Goal: Task Accomplishment & Management: Manage account settings

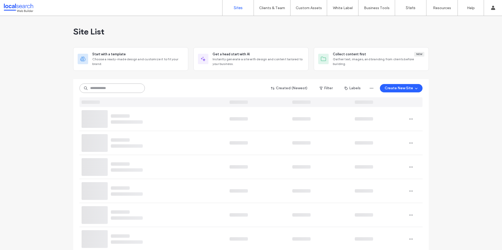
click at [112, 90] on input at bounding box center [111, 88] width 65 height 9
paste input "********"
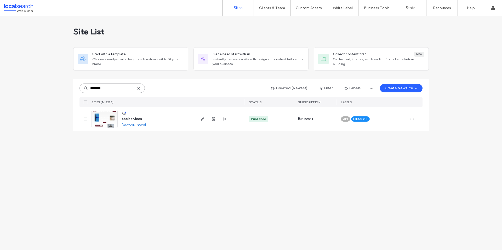
type input "********"
click at [125, 125] on link "abelservices.webbuilder.localsearch.com.au" at bounding box center [134, 125] width 24 height 4
click at [103, 117] on img at bounding box center [105, 129] width 26 height 36
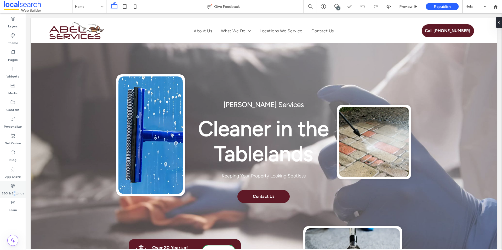
click at [15, 194] on label "SEO & Settings" at bounding box center [13, 192] width 23 height 7
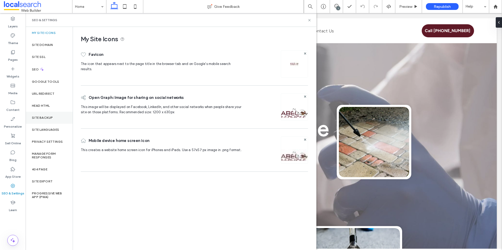
click at [56, 117] on div "Site Backup" at bounding box center [49, 118] width 47 height 12
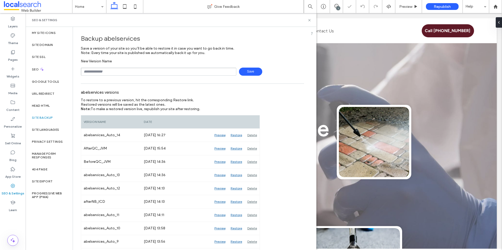
click at [132, 69] on input "text" at bounding box center [158, 72] width 155 height 8
type input "**********"
click at [253, 72] on span "Save" at bounding box center [250, 72] width 23 height 8
click at [51, 105] on div "Head HTML" at bounding box center [49, 106] width 47 height 12
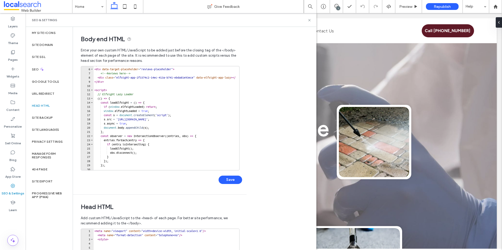
scroll to position [20, 0]
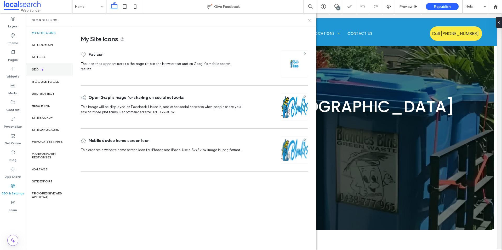
click at [44, 70] on icon at bounding box center [42, 69] width 4 height 4
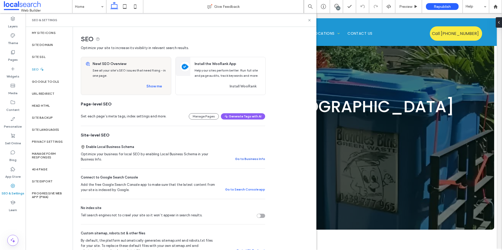
click at [248, 160] on button "Go to Business Info" at bounding box center [250, 159] width 30 height 6
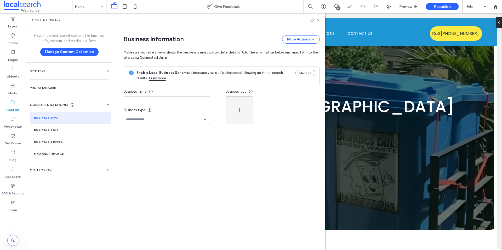
type input "**********"
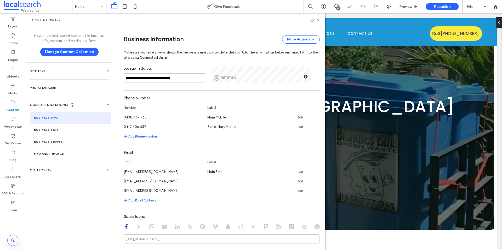
scroll to position [195, 0]
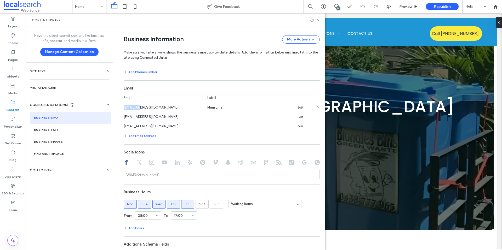
drag, startPoint x: 136, startPoint y: 108, endPoint x: 121, endPoint y: 108, distance: 15.2
click at [124, 108] on span "enquiries@blondiesbins.com.au" at bounding box center [151, 108] width 55 height 4
copy span "enquiries"
click at [318, 20] on icon at bounding box center [318, 20] width 4 height 4
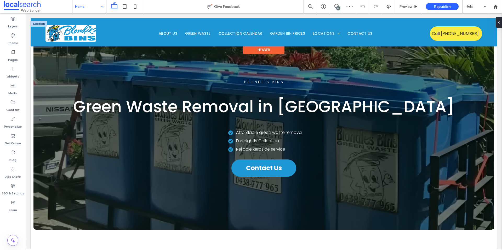
scroll to position [0, 0]
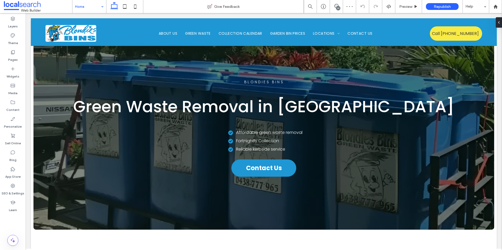
click at [88, 5] on input at bounding box center [88, 6] width 26 height 13
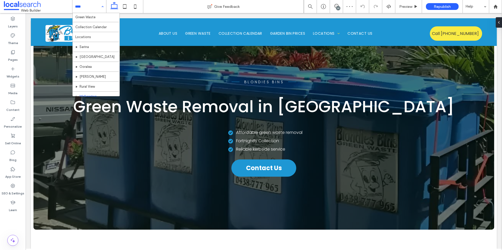
scroll to position [25, 0]
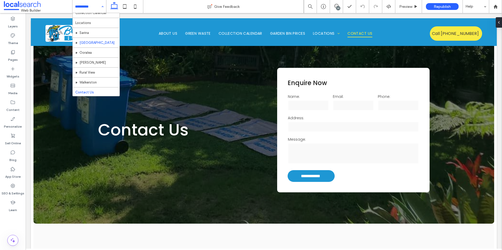
scroll to position [25, 0]
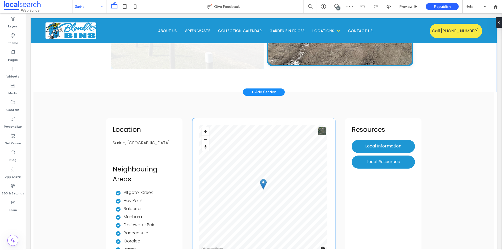
scroll to position [1539, 0]
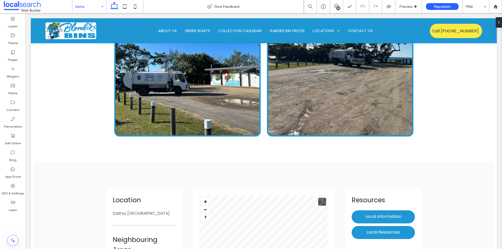
click at [89, 7] on input at bounding box center [88, 6] width 26 height 13
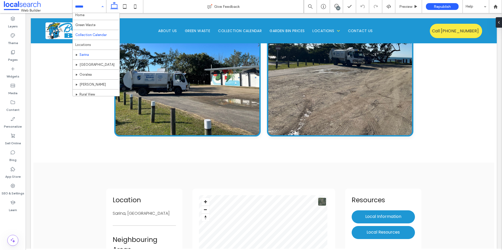
scroll to position [0, 0]
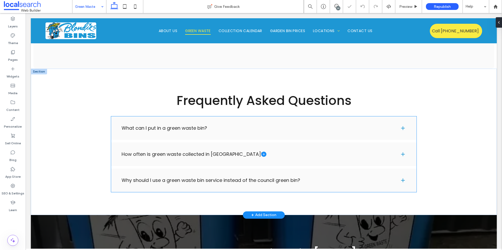
scroll to position [1239, 0]
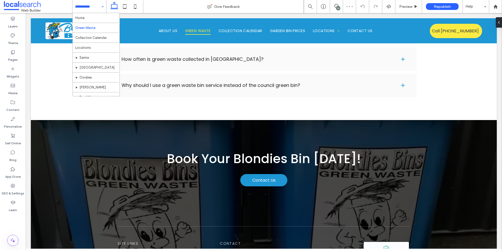
click at [88, 5] on input at bounding box center [88, 6] width 26 height 13
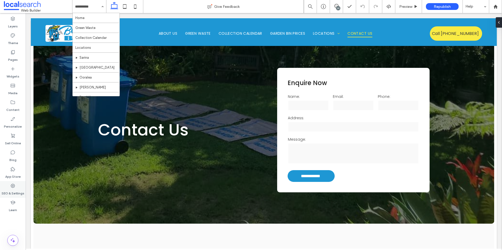
click at [14, 190] on label "SEO & Settings" at bounding box center [13, 192] width 23 height 7
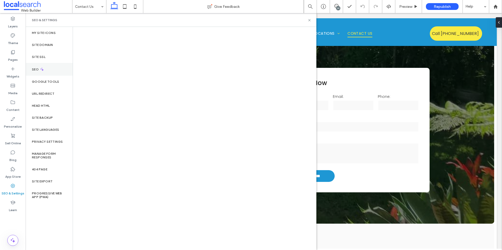
click at [43, 71] on icon at bounding box center [42, 69] width 4 height 4
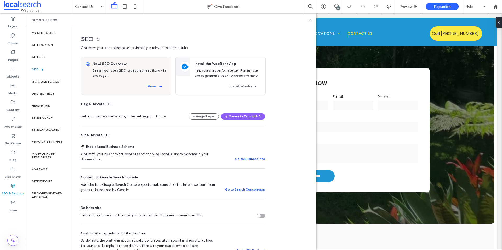
click at [247, 157] on button "Go to Business Info" at bounding box center [250, 159] width 30 height 6
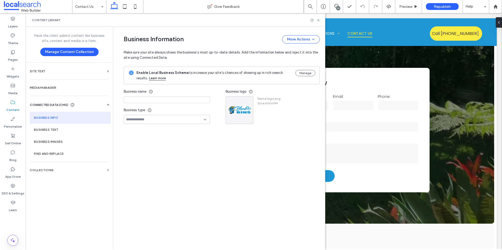
type input "**********"
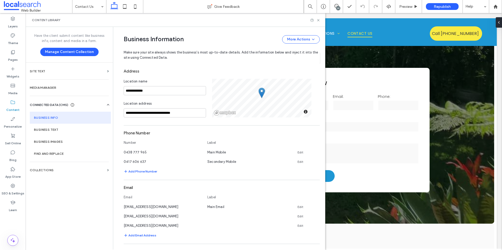
scroll to position [161, 0]
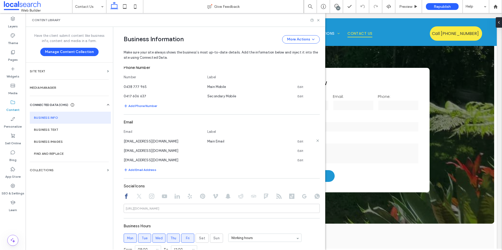
drag, startPoint x: 168, startPoint y: 142, endPoint x: 121, endPoint y: 141, distance: 47.3
click at [124, 141] on div "enquiries@blondiesbins.com.au" at bounding box center [163, 141] width 78 height 5
copy span "enquiries@blondiesbins.com.au"
drag, startPoint x: 320, startPoint y: 21, endPoint x: 294, endPoint y: 8, distance: 28.7
click at [320, 21] on icon at bounding box center [318, 20] width 4 height 4
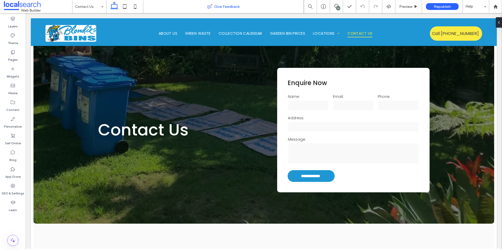
scroll to position [0, 0]
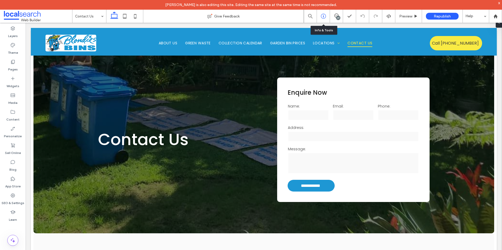
click at [324, 17] on icon at bounding box center [323, 16] width 5 height 5
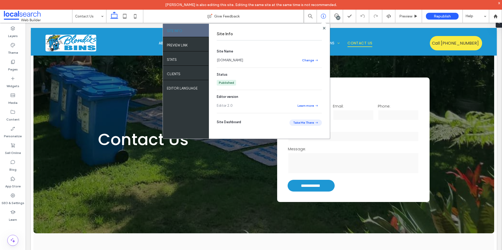
click at [309, 122] on button "Take Me There" at bounding box center [305, 123] width 32 height 6
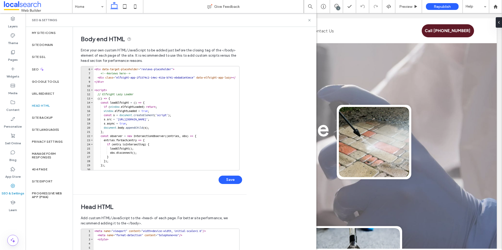
scroll to position [20, 0]
click at [43, 72] on div "SEO" at bounding box center [49, 69] width 47 height 13
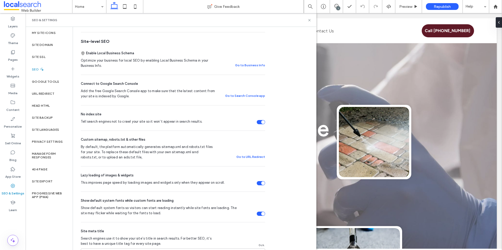
scroll to position [0, 0]
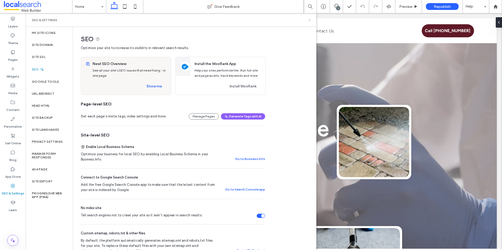
click at [309, 20] on icon at bounding box center [309, 20] width 4 height 4
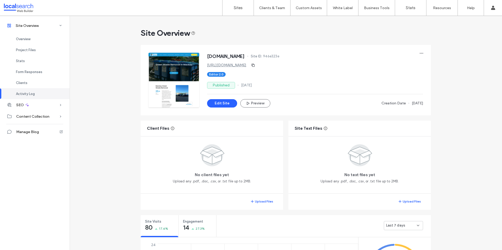
scroll to position [337, 0]
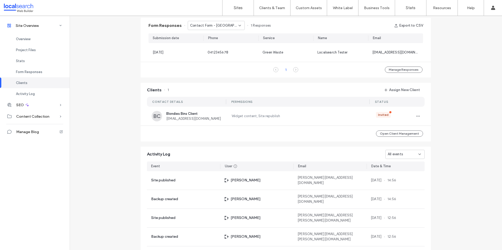
scroll to position [336, 0]
click at [224, 28] on span "Contact Form - [GEOGRAPHIC_DATA] page" at bounding box center [214, 26] width 48 height 5
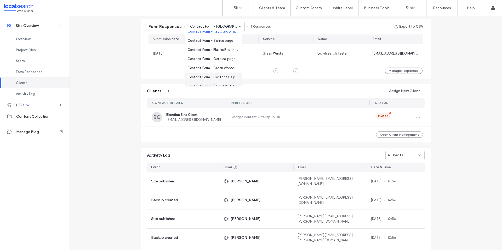
scroll to position [9, 0]
click at [218, 72] on span "Contact Form - Contact Us page" at bounding box center [212, 72] width 50 height 5
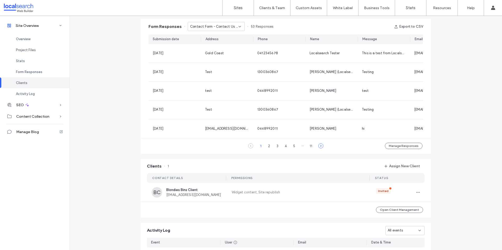
click at [319, 149] on icon at bounding box center [320, 145] width 5 height 5
click at [249, 149] on icon at bounding box center [250, 145] width 5 height 5
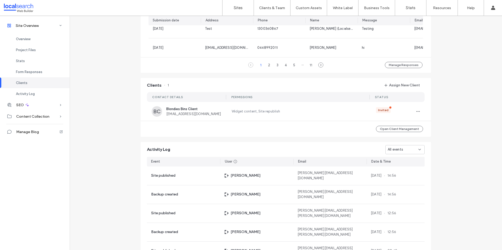
scroll to position [421, 0]
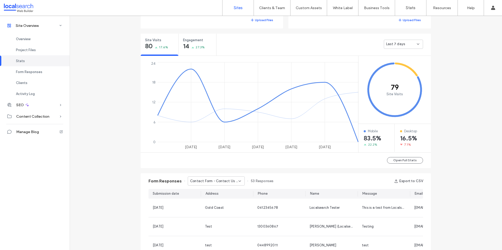
scroll to position [23, 0]
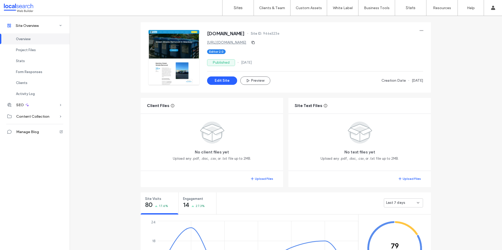
scroll to position [169, 0]
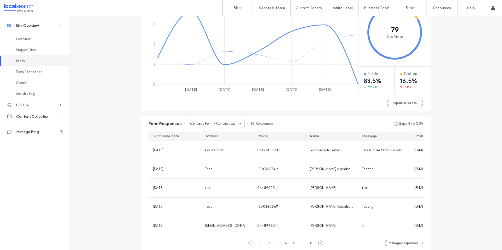
scroll to position [240, 0]
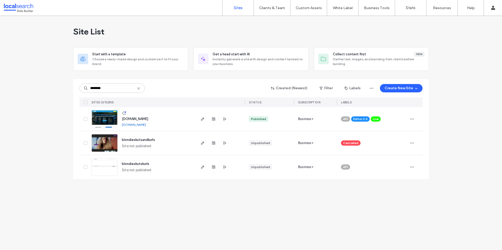
type input "********"
